Goal: Check status: Check status

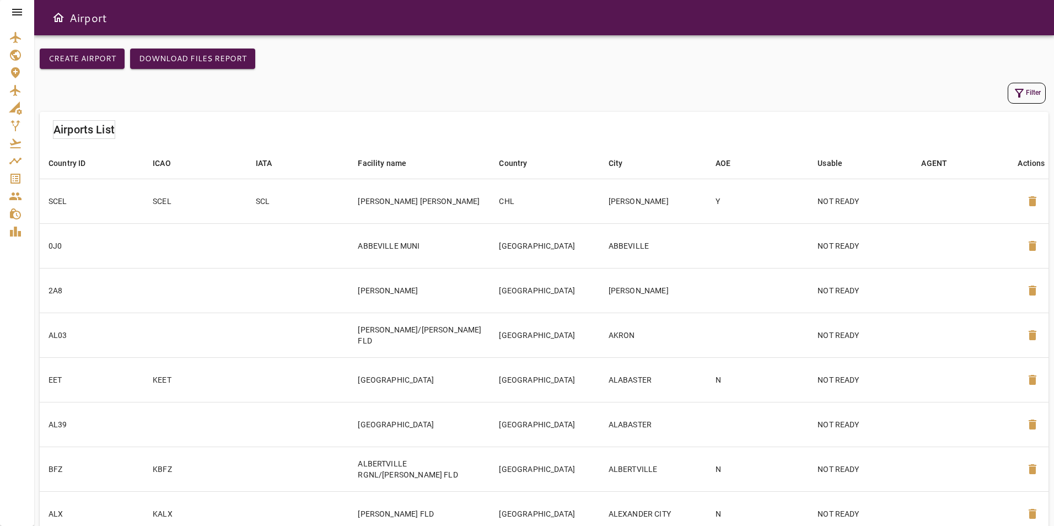
click at [21, 14] on icon at bounding box center [17, 12] width 10 height 7
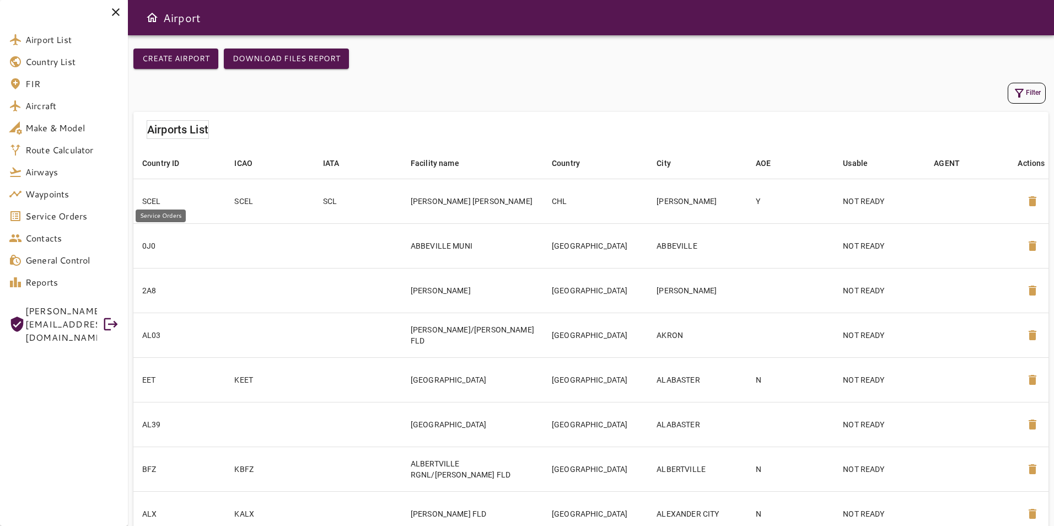
click at [79, 211] on span "Service Orders" at bounding box center [72, 216] width 94 height 13
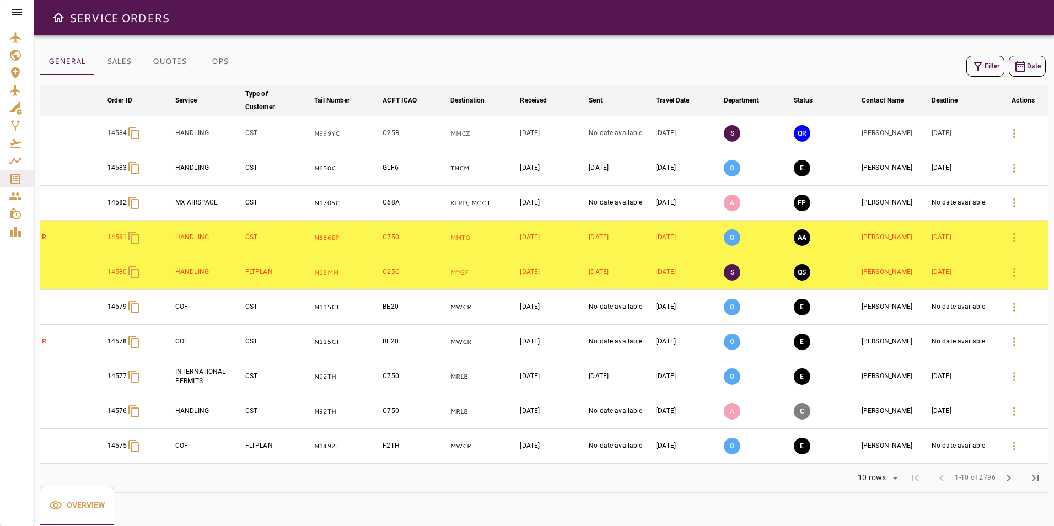
click at [986, 74] on button "Filter" at bounding box center [986, 66] width 38 height 21
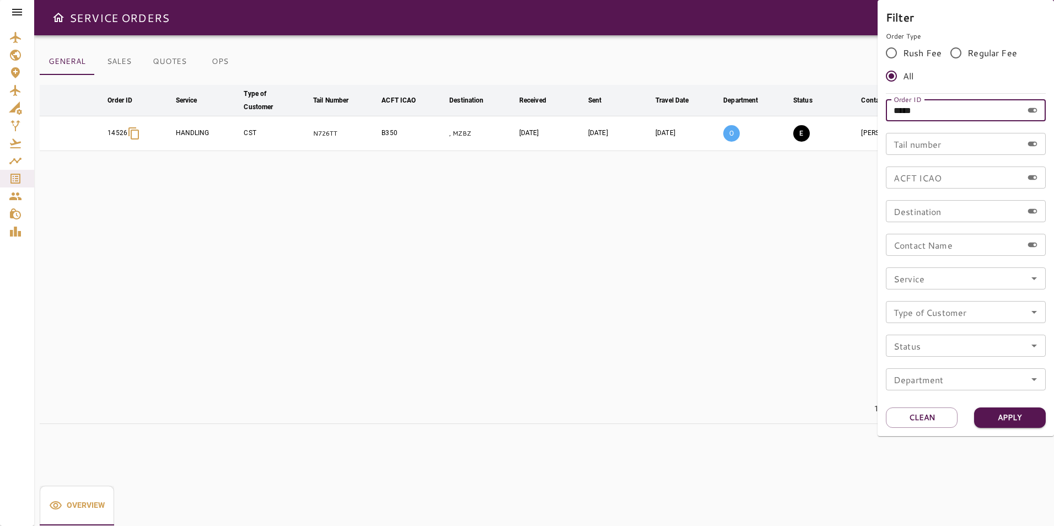
drag, startPoint x: 875, startPoint y: 111, endPoint x: 832, endPoint y: 110, distance: 43.0
click at [832, 110] on div "Filter Order Type Rush Fee Regular Fee All Order ID ***** Order ID Tail number …" at bounding box center [527, 263] width 1054 height 526
type input "*****"
click at [1018, 417] on button "Apply" at bounding box center [1010, 417] width 72 height 20
click at [694, 331] on div at bounding box center [527, 263] width 1054 height 526
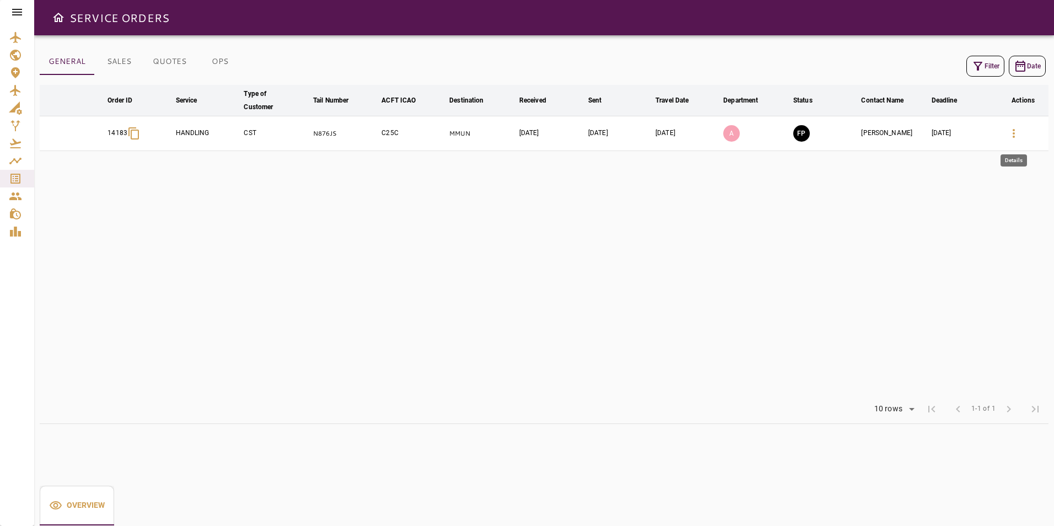
click at [1010, 143] on button "button" at bounding box center [1014, 133] width 26 height 26
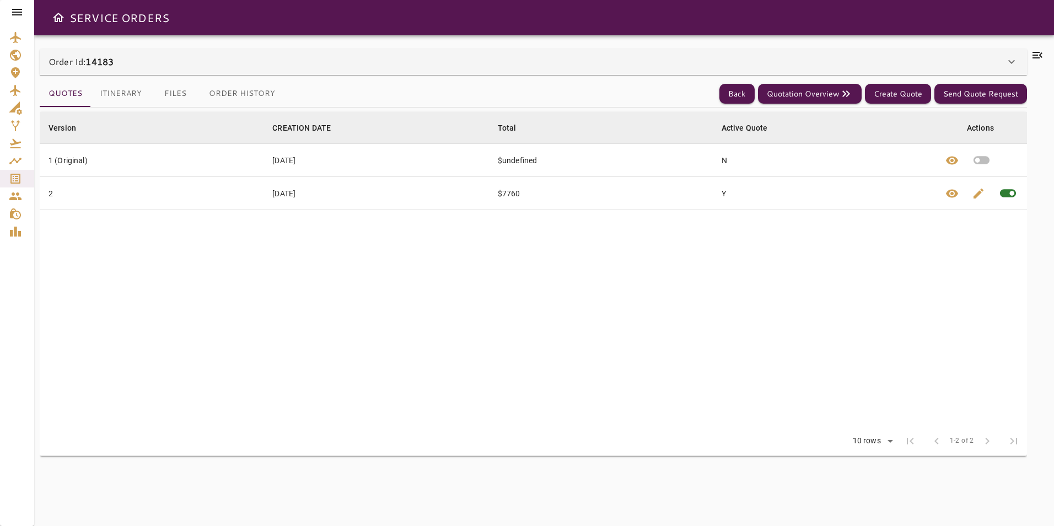
click at [132, 98] on button "Itinerary" at bounding box center [121, 94] width 60 height 26
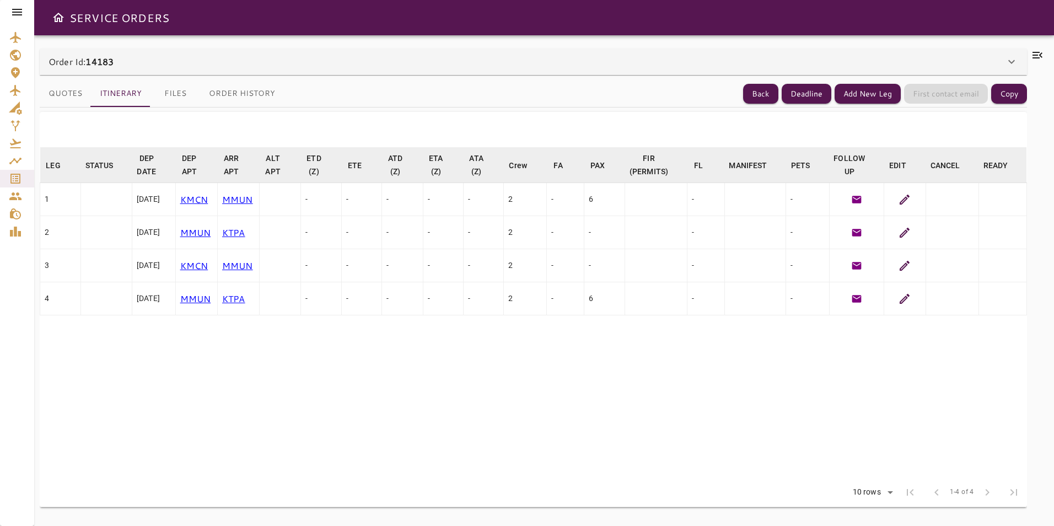
click at [179, 95] on button "Files" at bounding box center [176, 94] width 50 height 26
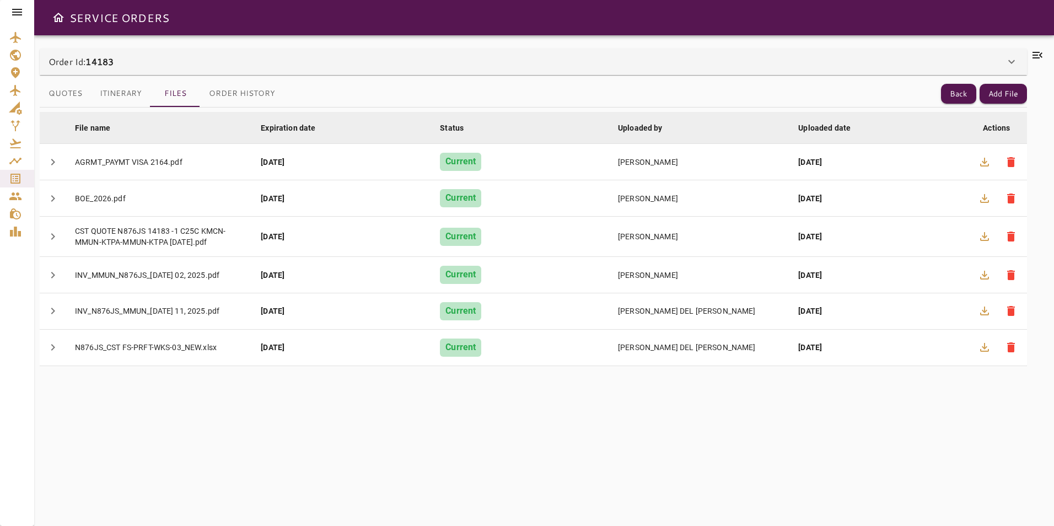
click at [74, 95] on button "Quotes" at bounding box center [65, 94] width 51 height 26
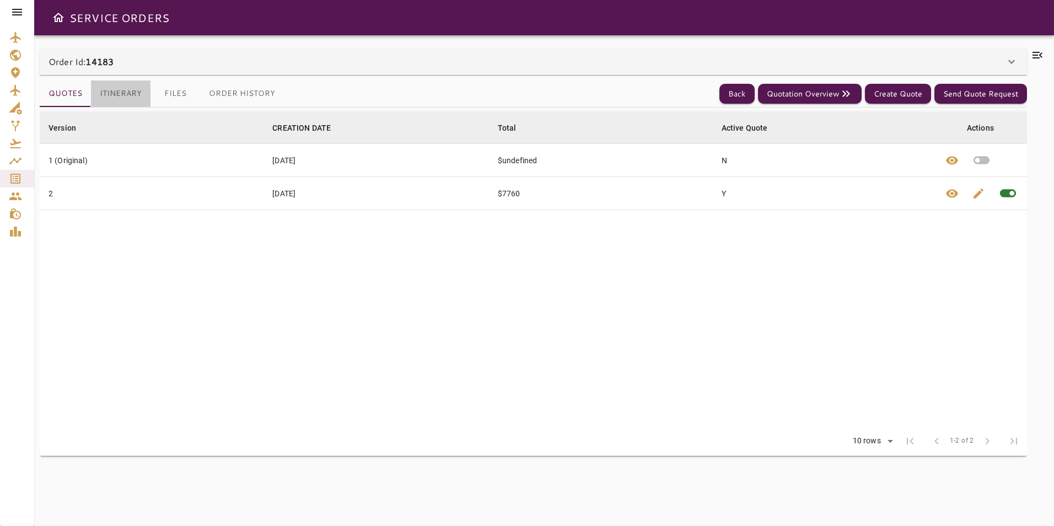
click at [129, 97] on button "Itinerary" at bounding box center [121, 94] width 60 height 26
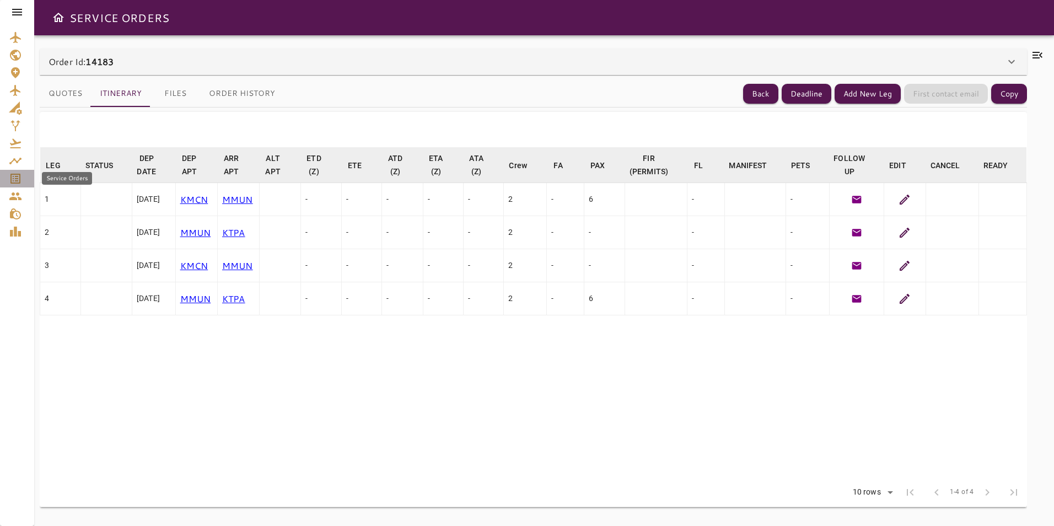
click at [22, 184] on div "Service Orders" at bounding box center [17, 178] width 17 height 13
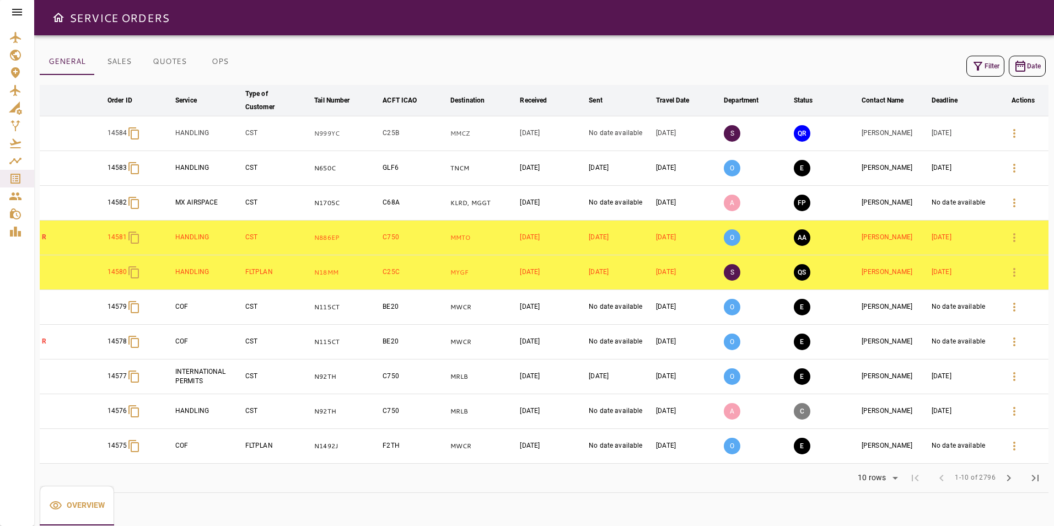
click at [970, 63] on button "Filter" at bounding box center [986, 66] width 38 height 21
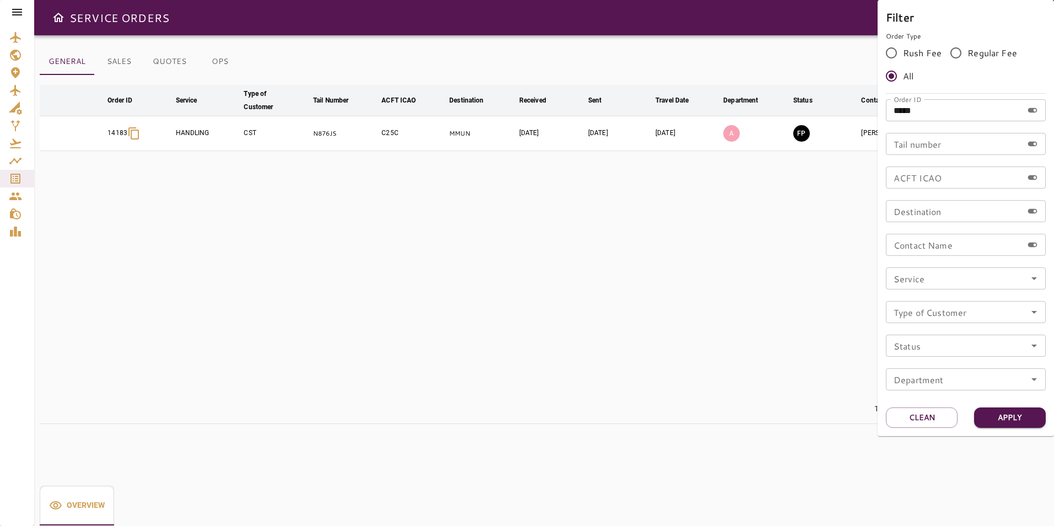
click at [913, 113] on input "*****" at bounding box center [954, 110] width 137 height 22
type input "*****"
click at [989, 421] on button "Apply" at bounding box center [1010, 417] width 72 height 20
click at [1032, 411] on button "Apply" at bounding box center [1010, 417] width 72 height 20
click at [625, 377] on div at bounding box center [527, 263] width 1054 height 526
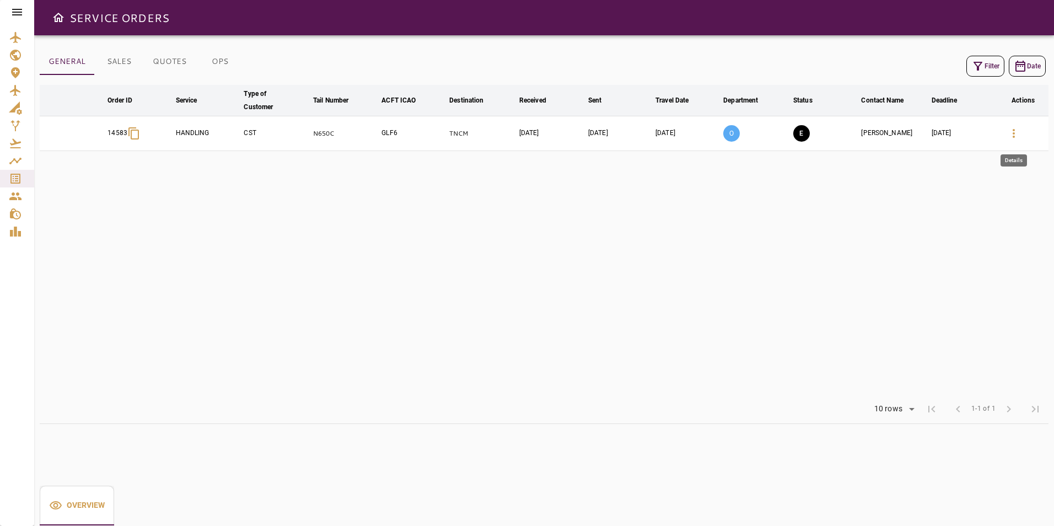
click at [1012, 133] on icon "button" at bounding box center [1013, 133] width 13 height 13
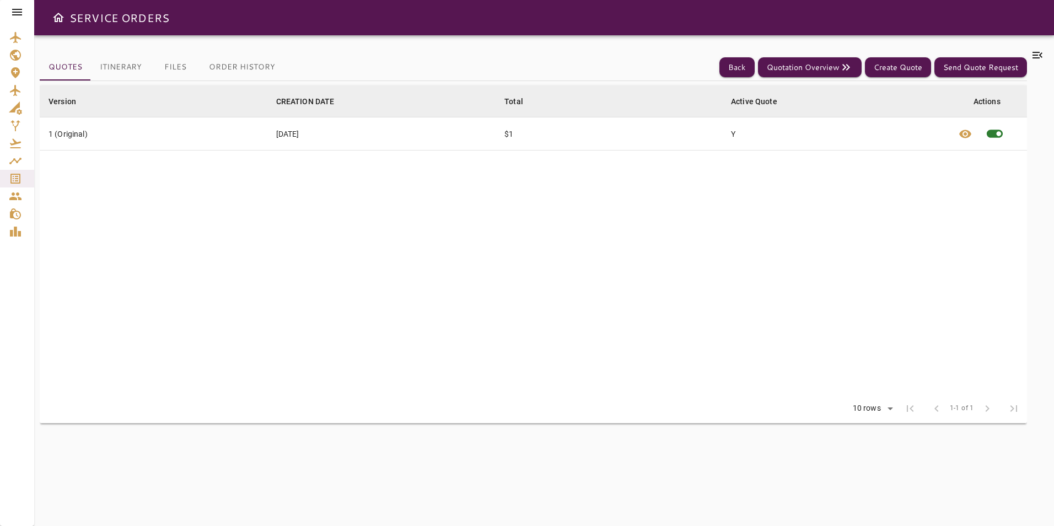
click at [121, 71] on button "Itinerary" at bounding box center [121, 67] width 60 height 26
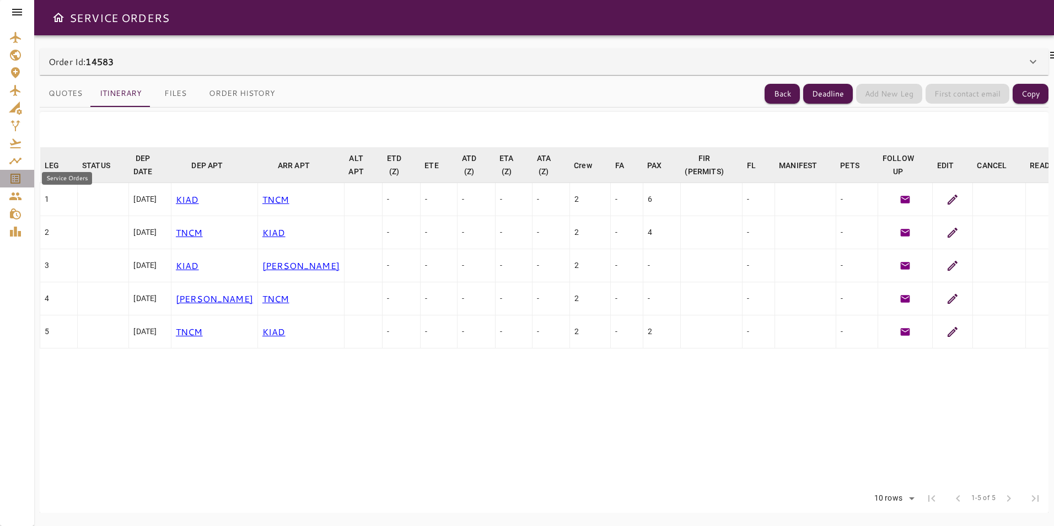
click at [13, 179] on icon "Service Orders" at bounding box center [15, 179] width 10 height 10
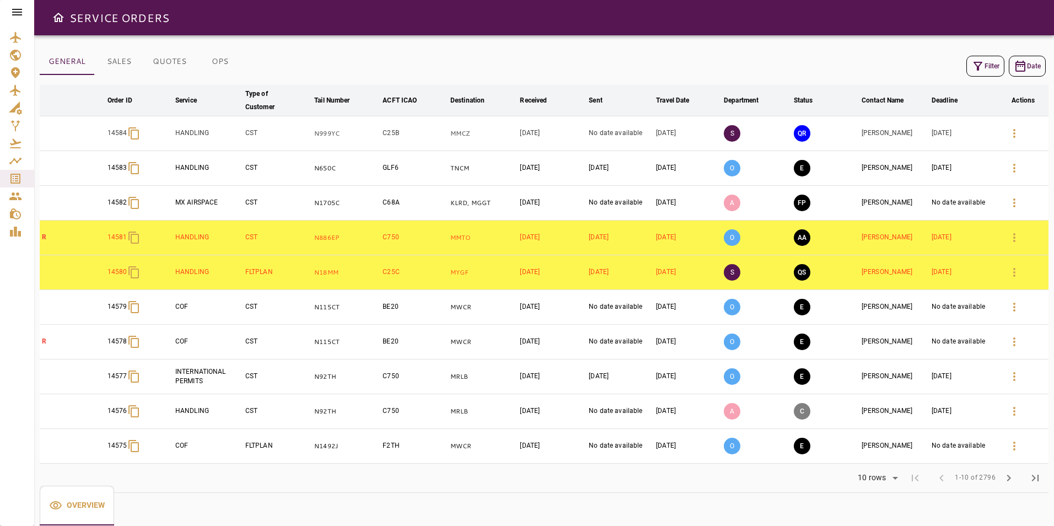
click at [991, 66] on button "Filter" at bounding box center [986, 66] width 38 height 21
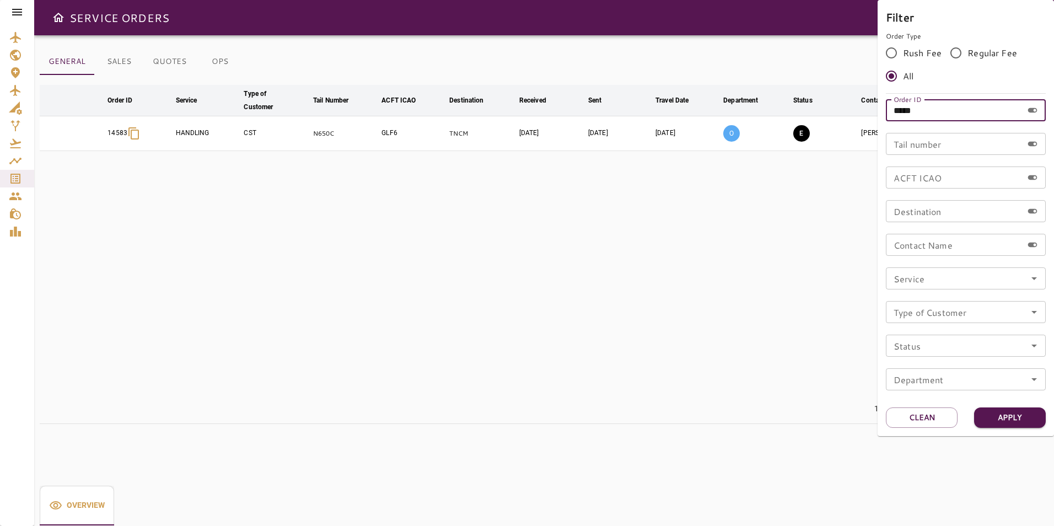
click at [922, 112] on input "*****" at bounding box center [954, 110] width 137 height 22
type input "*****"
click at [1037, 410] on button "Apply" at bounding box center [1010, 417] width 72 height 20
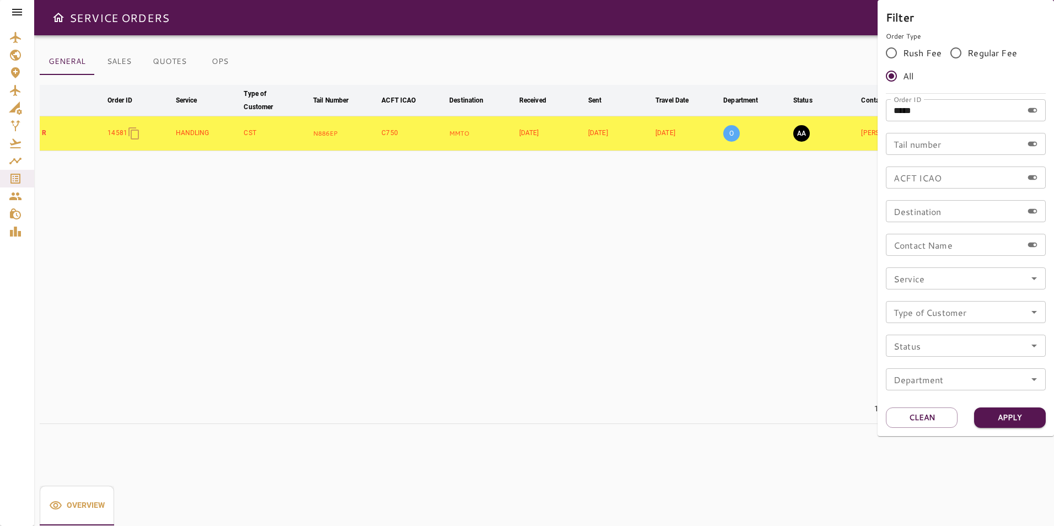
click at [619, 314] on div at bounding box center [527, 263] width 1054 height 526
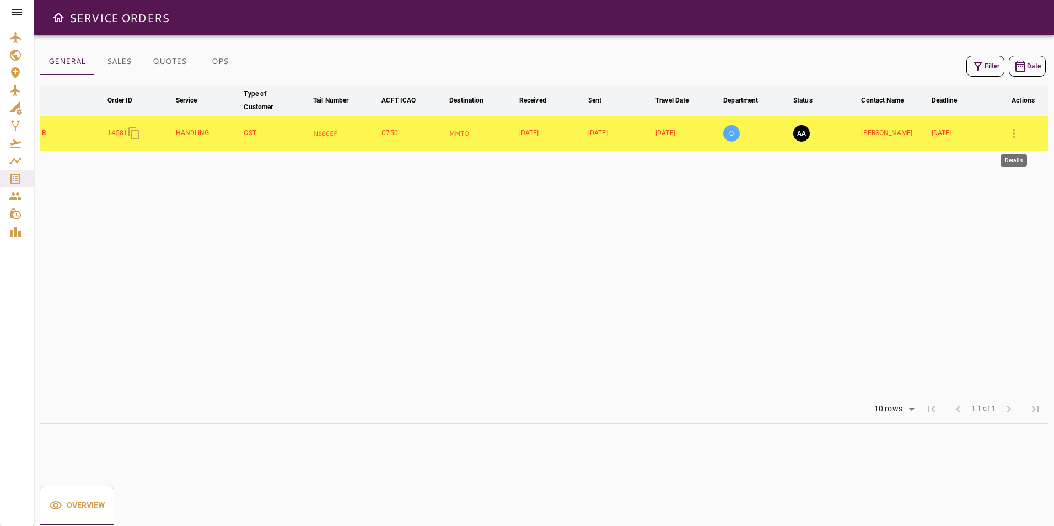
click at [1013, 137] on icon "button" at bounding box center [1014, 133] width 2 height 9
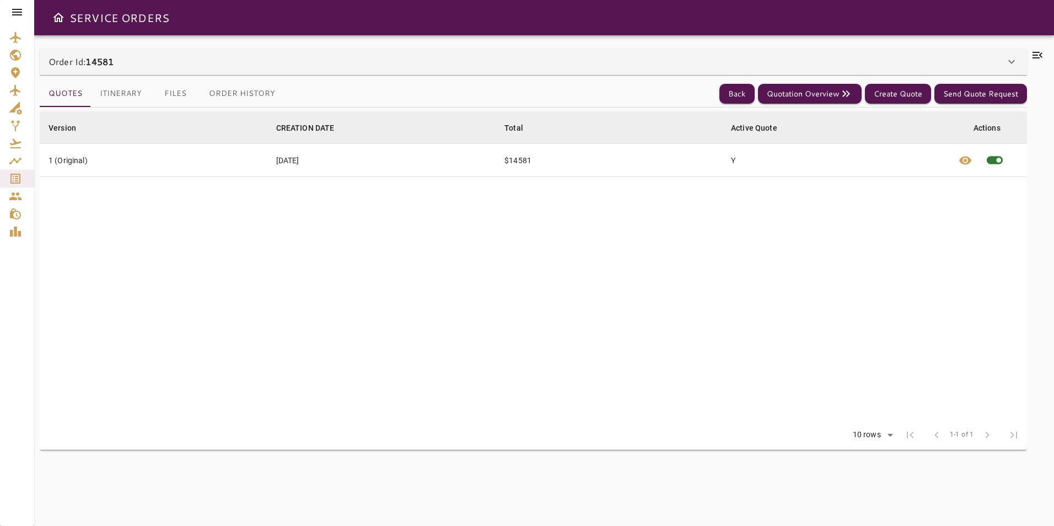
click at [119, 95] on button "Itinerary" at bounding box center [121, 94] width 60 height 26
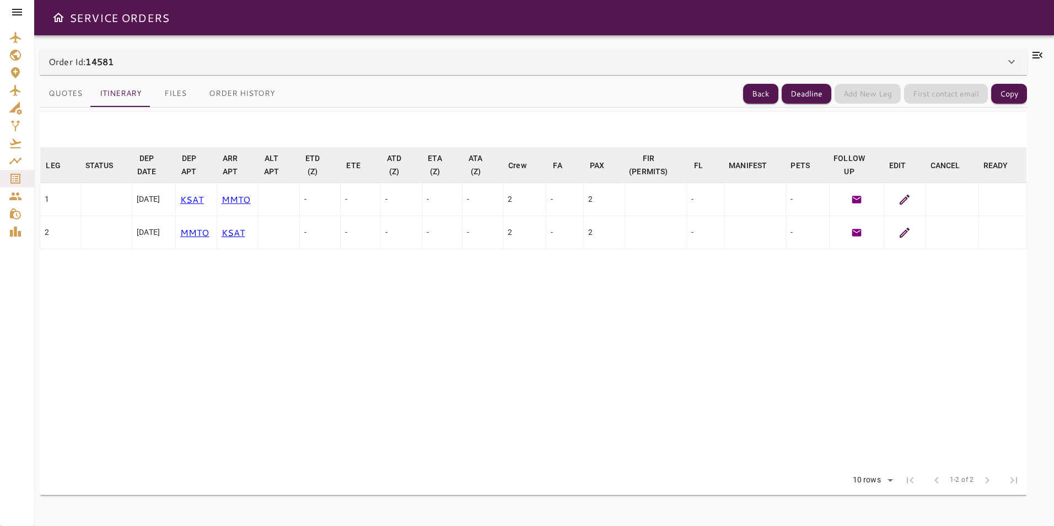
click at [1037, 57] on icon at bounding box center [1038, 55] width 10 height 7
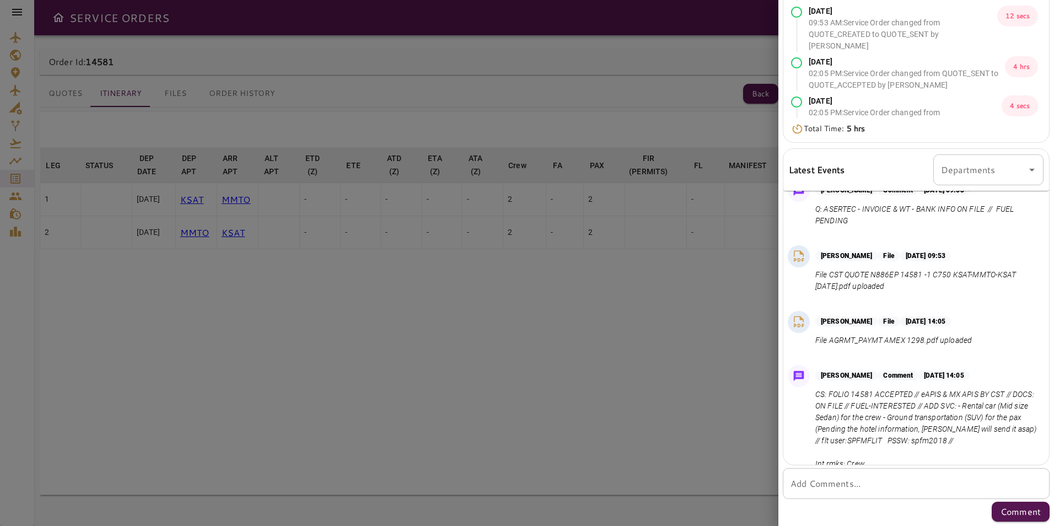
scroll to position [323, 0]
